Goal: Navigation & Orientation: Find specific page/section

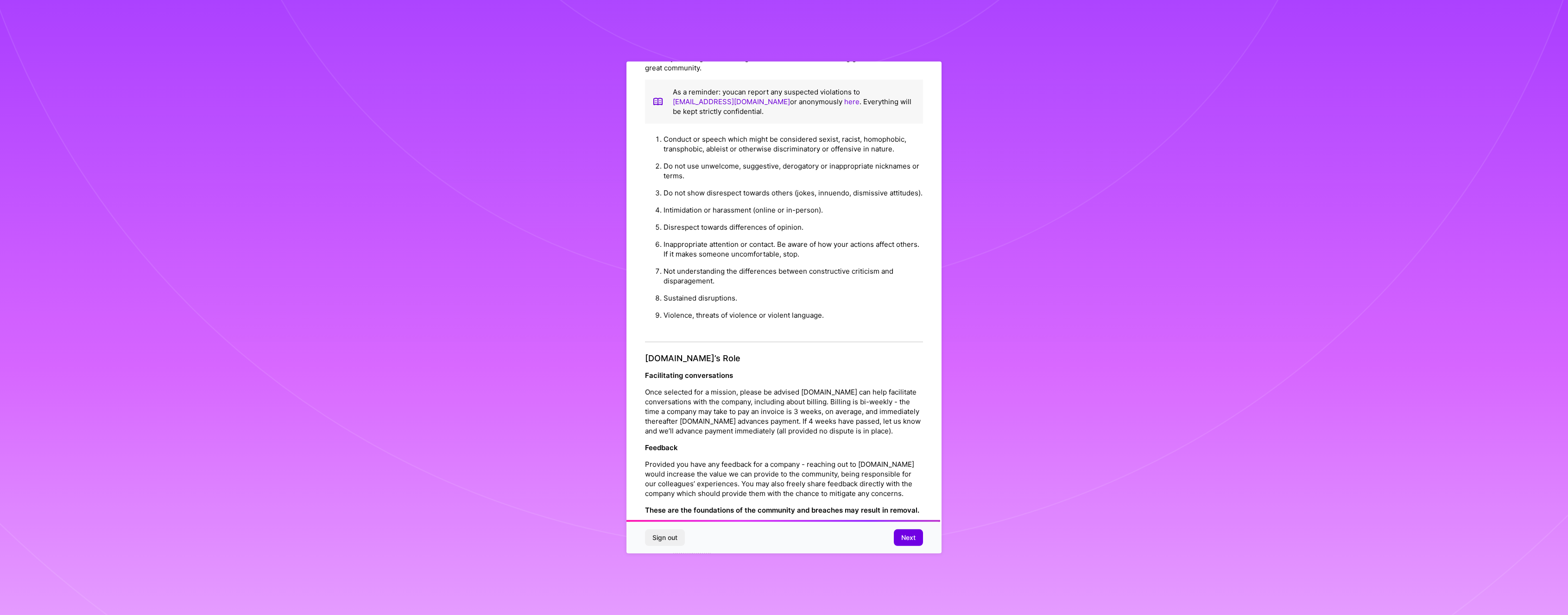
scroll to position [742, 0]
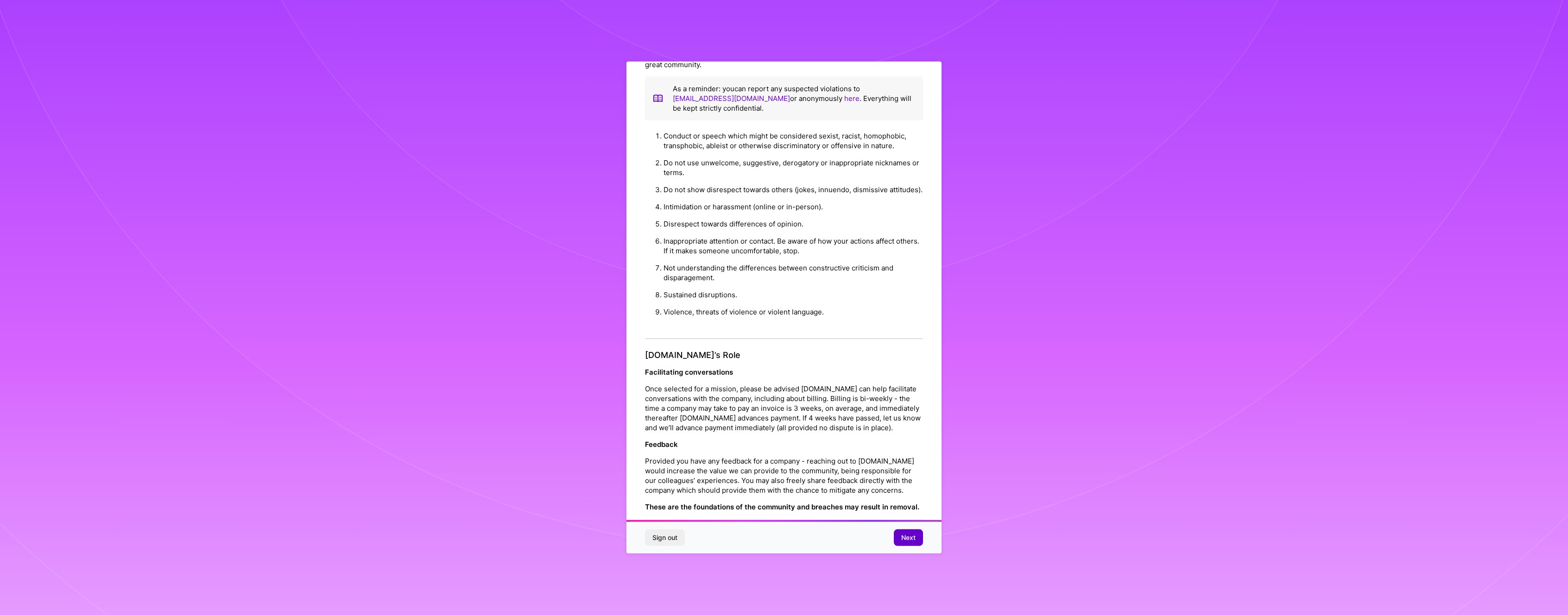
click at [907, 543] on button "Next" at bounding box center [908, 537] width 29 height 16
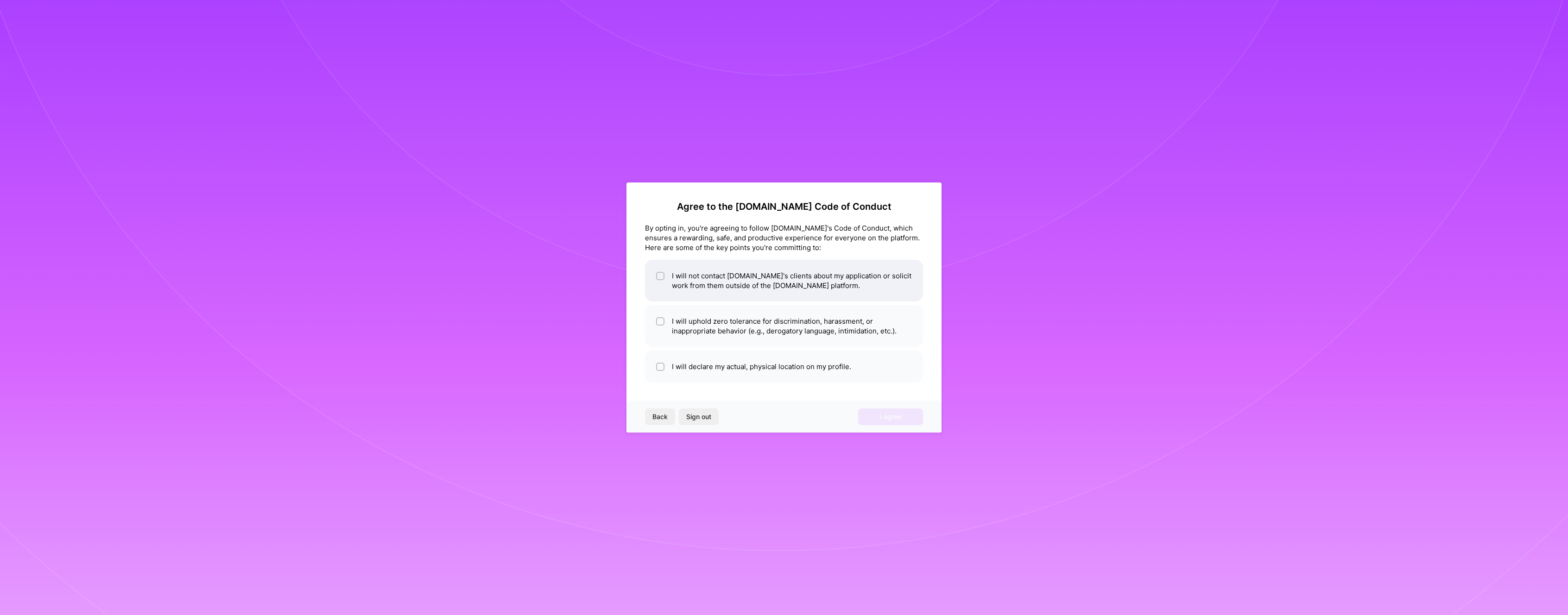
click at [710, 280] on li "I will not contact [DOMAIN_NAME]'s clients about my application or solicit work…" at bounding box center [784, 280] width 278 height 42
checkbox input "true"
click at [724, 327] on li "I will uphold zero tolerance for discrimination, harassment, or inappropriate b…" at bounding box center [784, 326] width 278 height 42
checkbox input "true"
click at [751, 374] on li "I will declare my actual, physical location on my profile." at bounding box center [784, 366] width 278 height 32
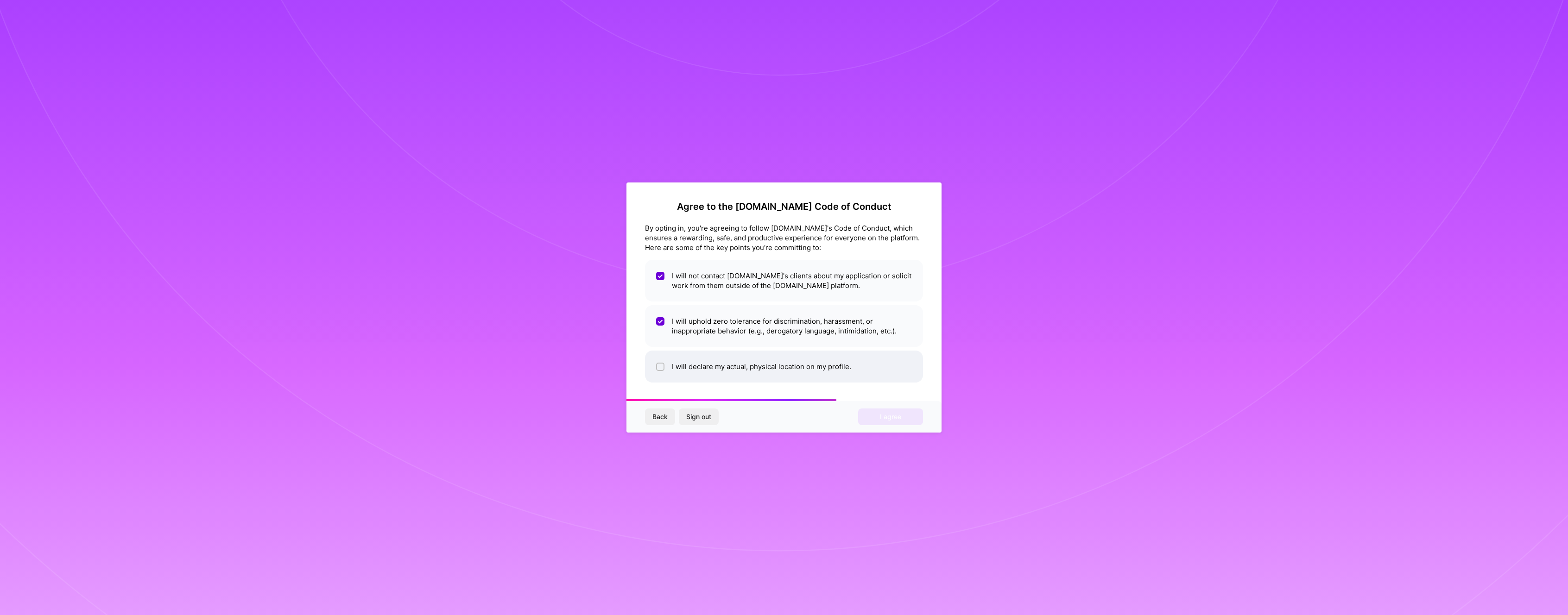
checkbox input "true"
click at [874, 419] on button "I agree" at bounding box center [891, 416] width 65 height 16
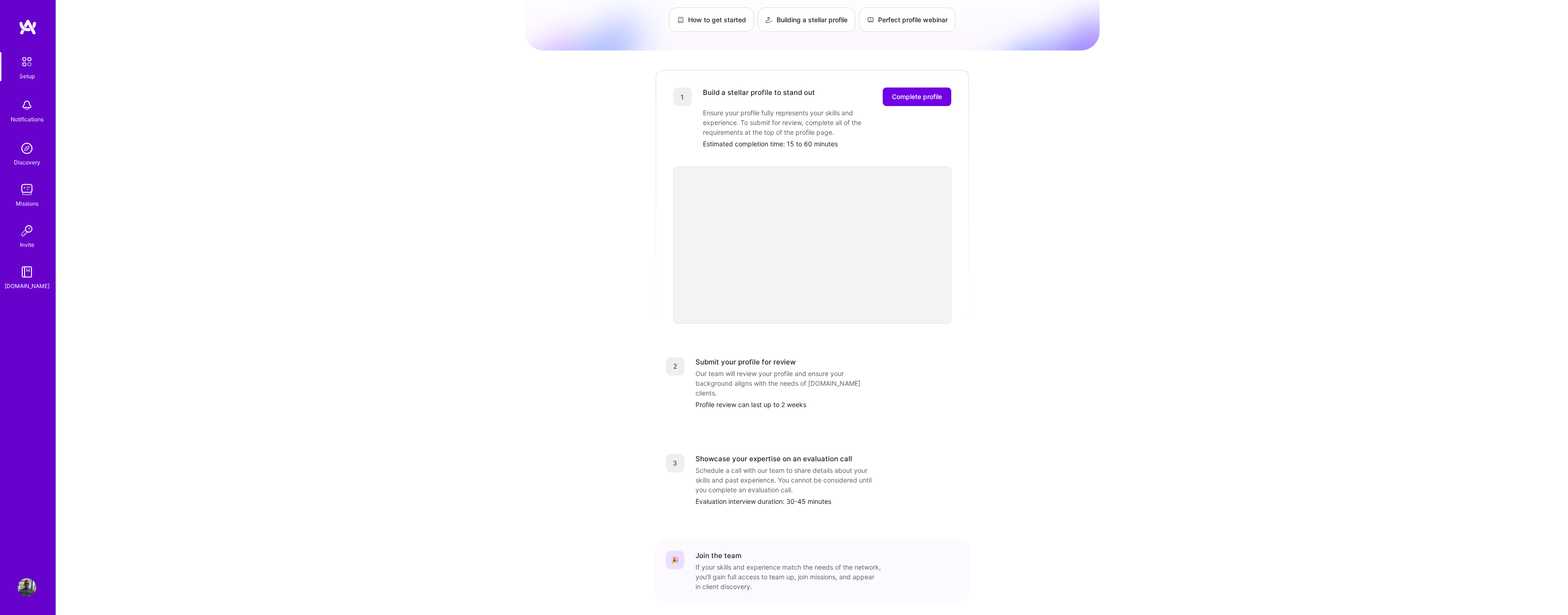
scroll to position [89, 0]
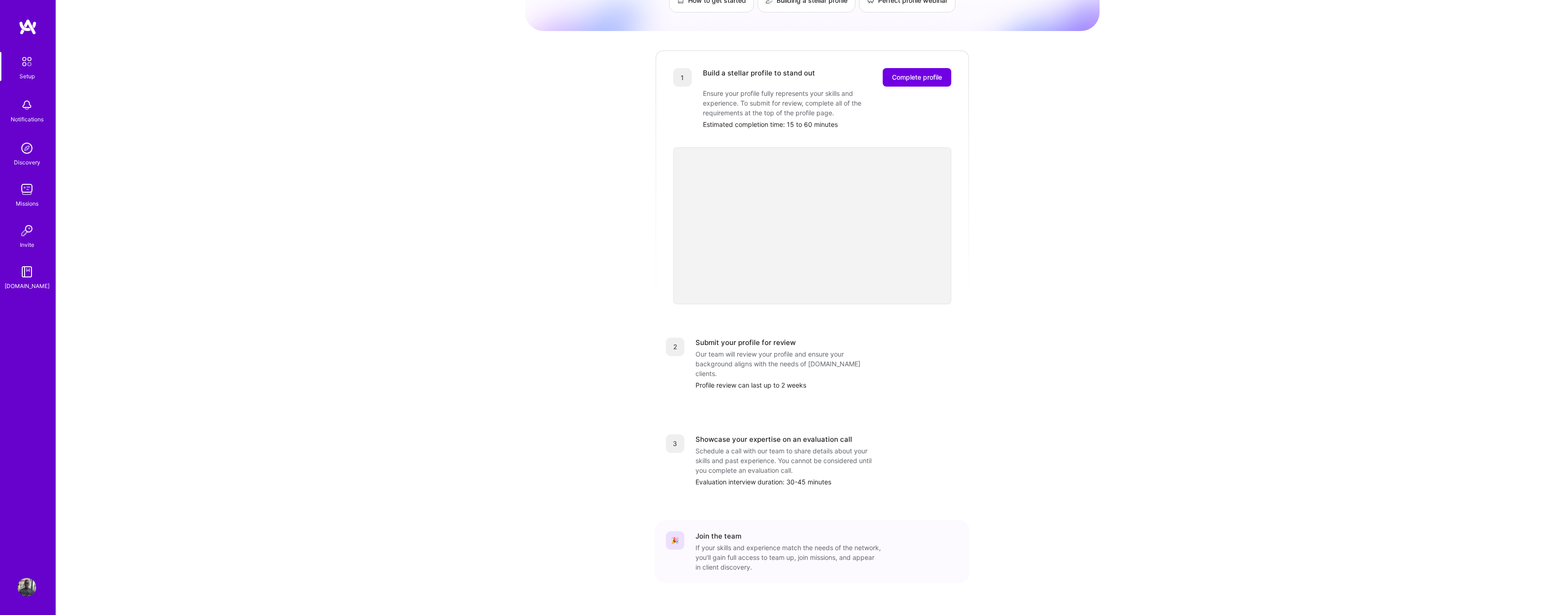
click at [20, 166] on div "Discovery" at bounding box center [27, 162] width 26 height 10
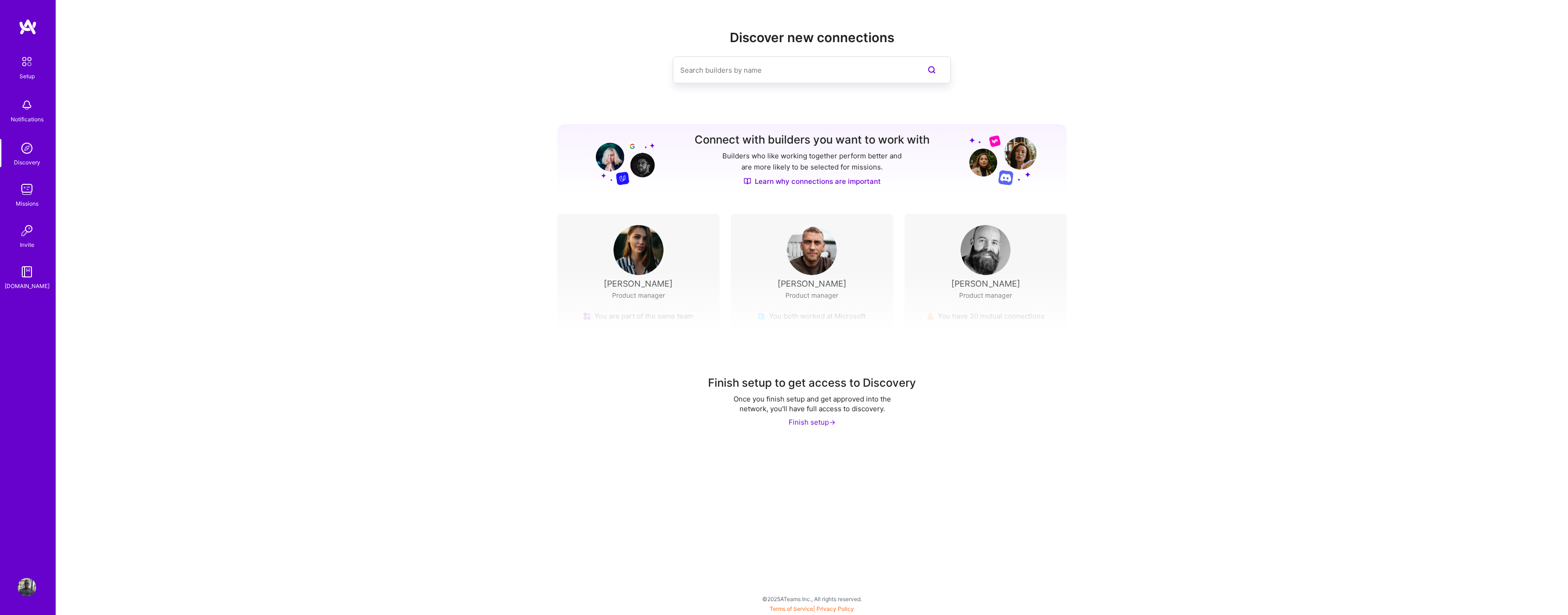
click at [381, 177] on div "Discover new connections Connect with builders you want to work with Builders w…" at bounding box center [812, 221] width 1512 height 443
